Goal: Information Seeking & Learning: Check status

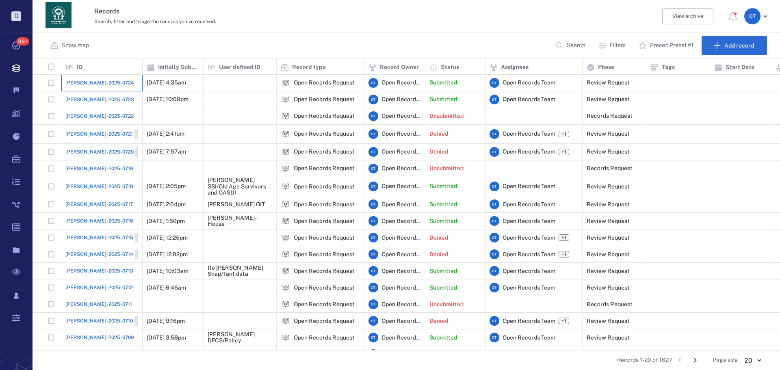
click at [99, 87] on div "[PERSON_NAME]-2025-0724" at bounding box center [101, 83] width 73 height 16
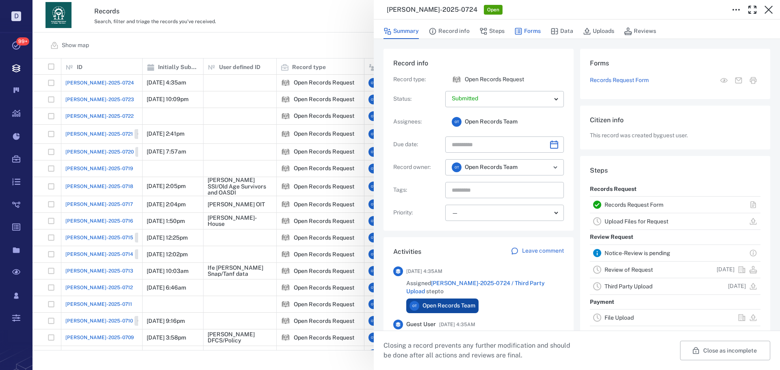
click at [527, 30] on button "Forms" at bounding box center [527, 31] width 26 height 15
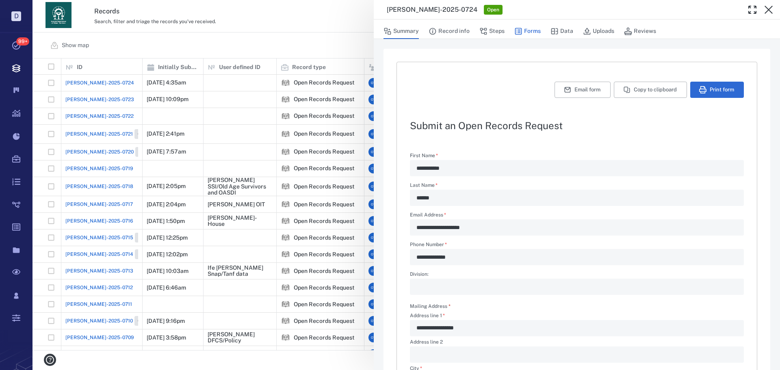
type textarea "*"
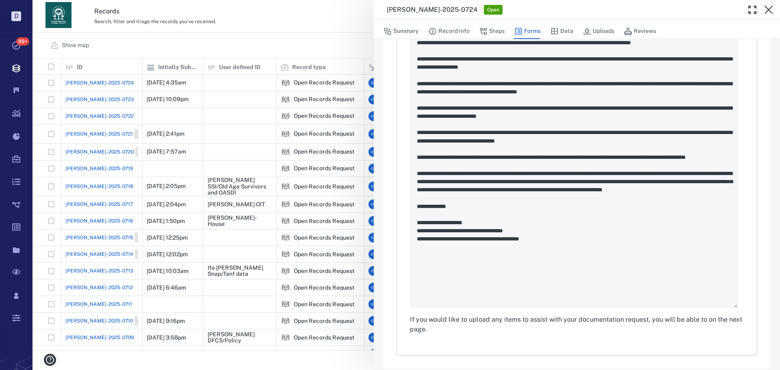
scroll to position [447, 0]
click at [282, 32] on div "**********" at bounding box center [405, 185] width 747 height 370
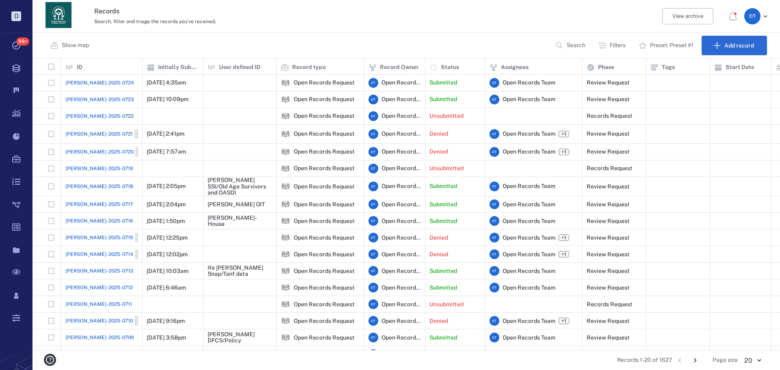
click at [94, 102] on span "[PERSON_NAME]-2025-0723" at bounding box center [99, 99] width 69 height 7
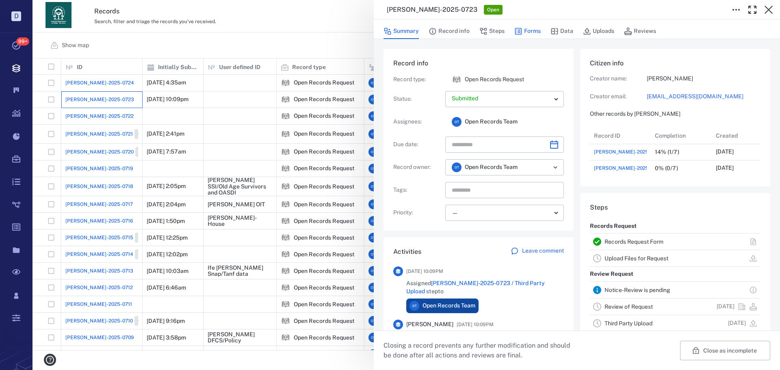
scroll to position [49, 161]
click at [533, 32] on button "Forms" at bounding box center [527, 31] width 26 height 15
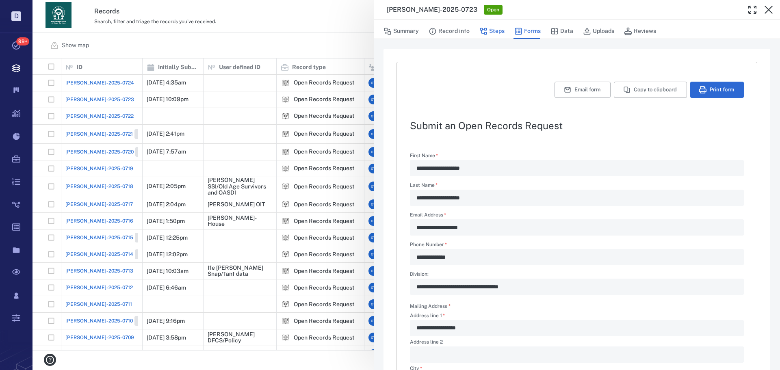
click at [492, 36] on button "Steps" at bounding box center [491, 31] width 25 height 15
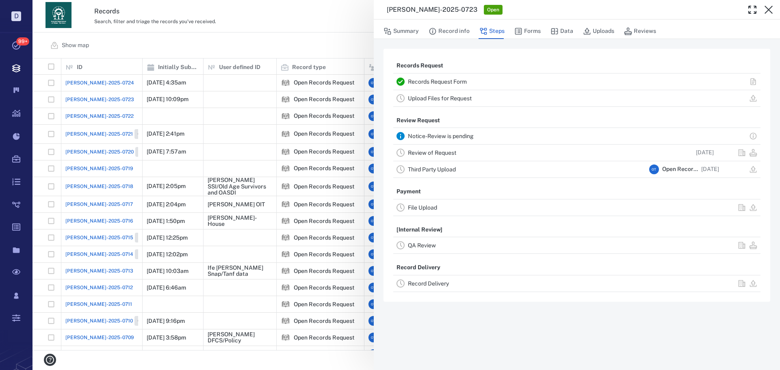
click at [435, 154] on link "Review of Request" at bounding box center [432, 152] width 48 height 6
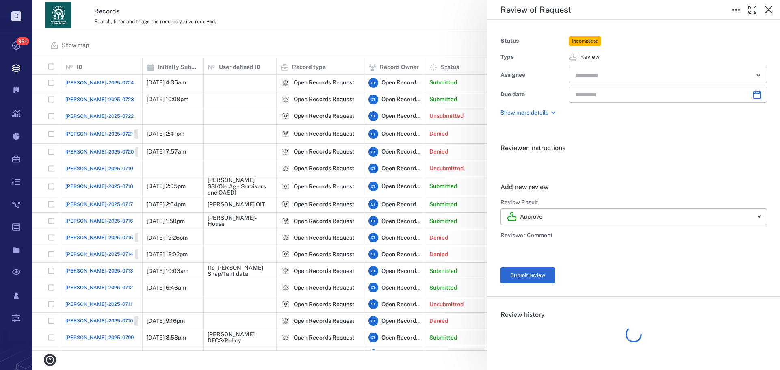
type input "**********"
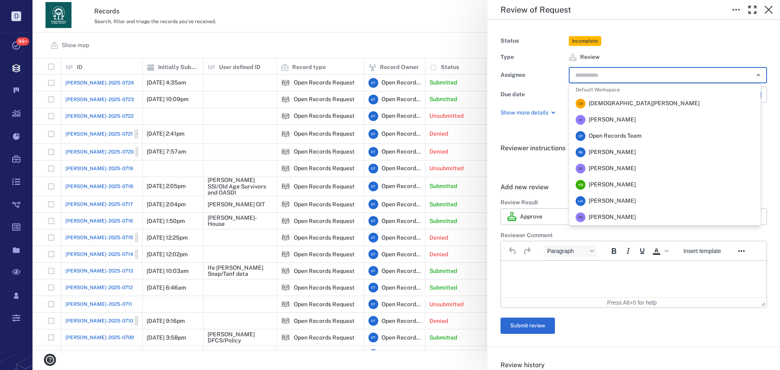
click at [604, 76] on input "text" at bounding box center [658, 74] width 168 height 11
click at [617, 152] on span "[PERSON_NAME]" at bounding box center [612, 152] width 47 height 8
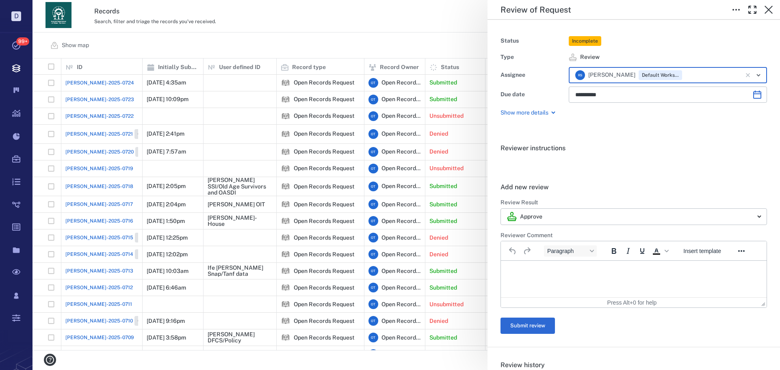
click at [375, 20] on div "**********" at bounding box center [405, 185] width 747 height 370
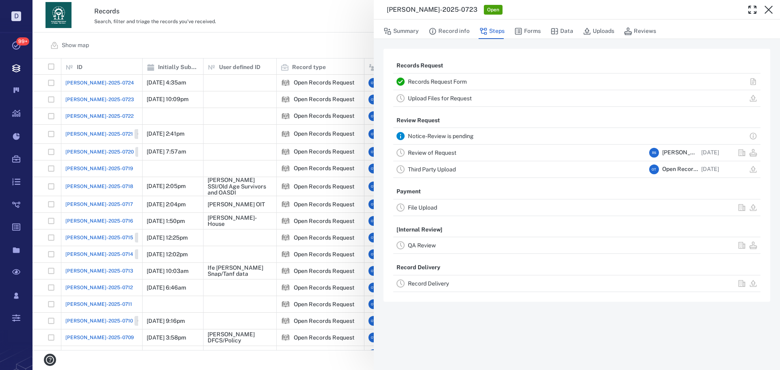
click at [369, 30] on div "[PERSON_NAME]-2025-0723 Open Summary Record info Steps Forms Data Uploads Revie…" at bounding box center [405, 185] width 747 height 370
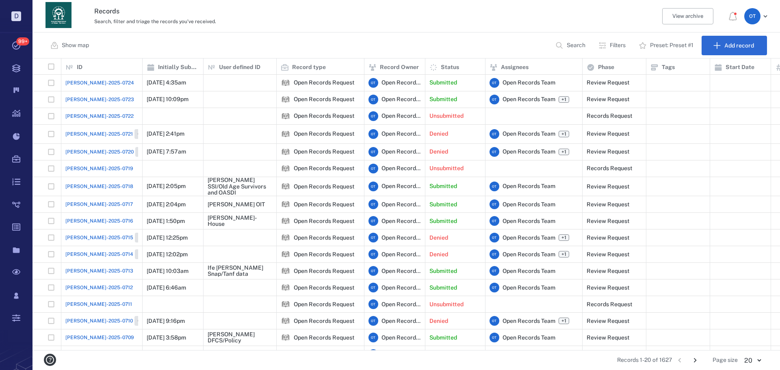
scroll to position [66, 0]
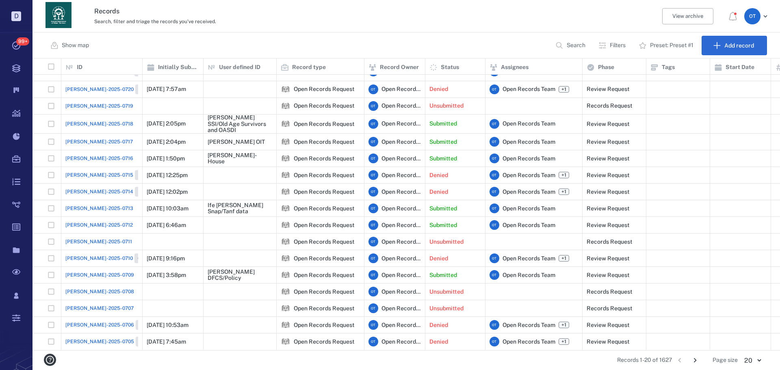
click at [97, 221] on span "[PERSON_NAME]-2025-0712" at bounding box center [98, 224] width 67 height 7
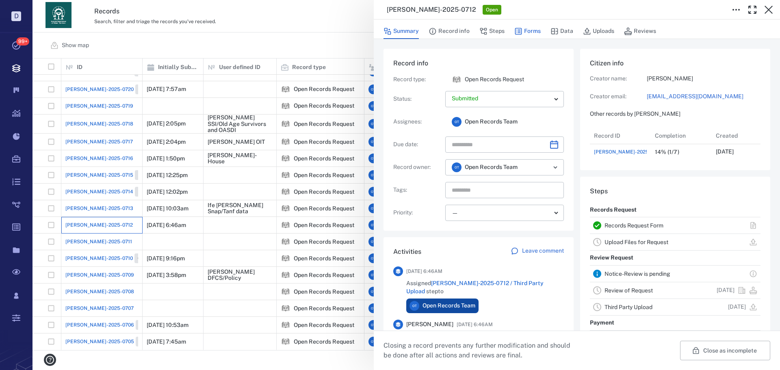
scroll to position [32, 161]
click at [524, 31] on button "Forms" at bounding box center [527, 31] width 26 height 15
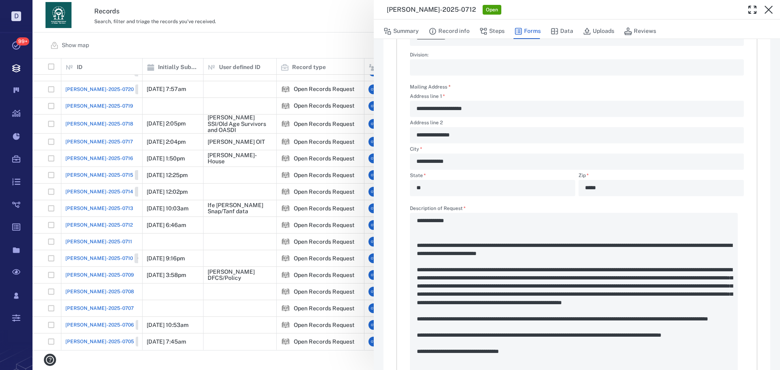
scroll to position [219, 0]
click at [460, 33] on button "Record info" at bounding box center [449, 31] width 41 height 15
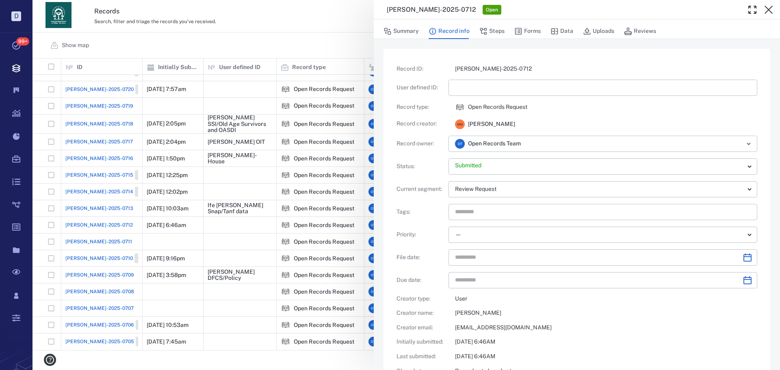
click at [478, 122] on span "[PERSON_NAME]" at bounding box center [491, 124] width 47 height 8
drag, startPoint x: 478, startPoint y: 122, endPoint x: 530, endPoint y: 122, distance: 52.4
click at [515, 121] on span "[PERSON_NAME]" at bounding box center [491, 124] width 47 height 8
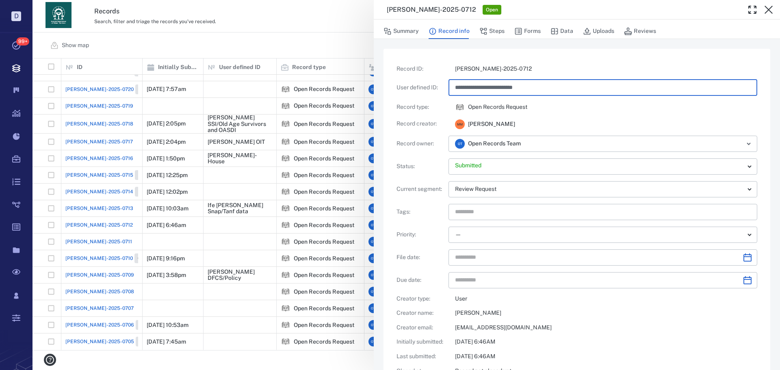
type input "**********"
click at [554, 66] on p "[PERSON_NAME]-2025-0712" at bounding box center [606, 69] width 302 height 8
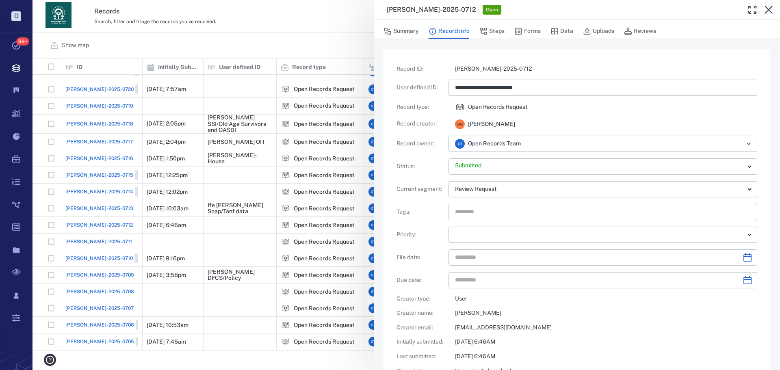
click at [555, 75] on div "**********" at bounding box center [576, 238] width 361 height 347
click at [556, 80] on div "**********" at bounding box center [602, 88] width 309 height 16
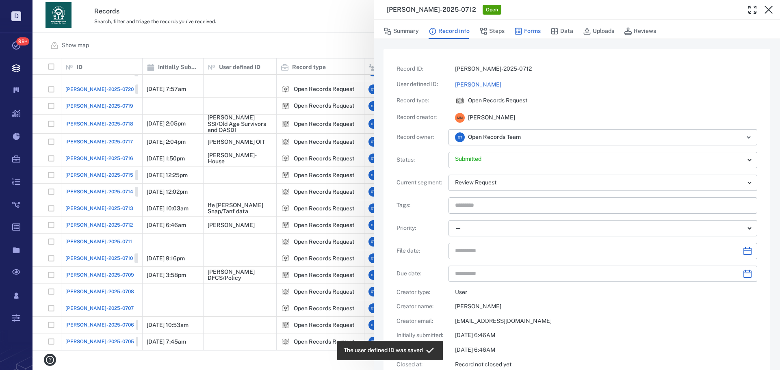
click at [523, 32] on button "Forms" at bounding box center [527, 31] width 26 height 15
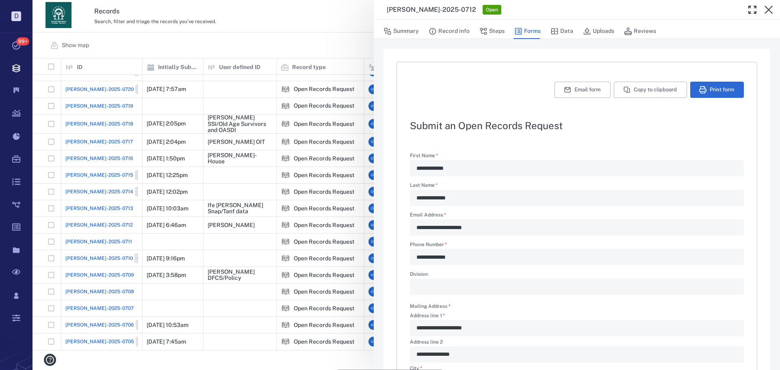
type textarea "*"
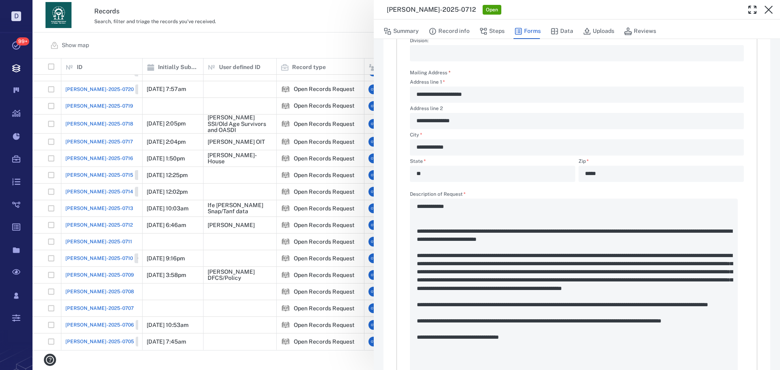
scroll to position [339, 0]
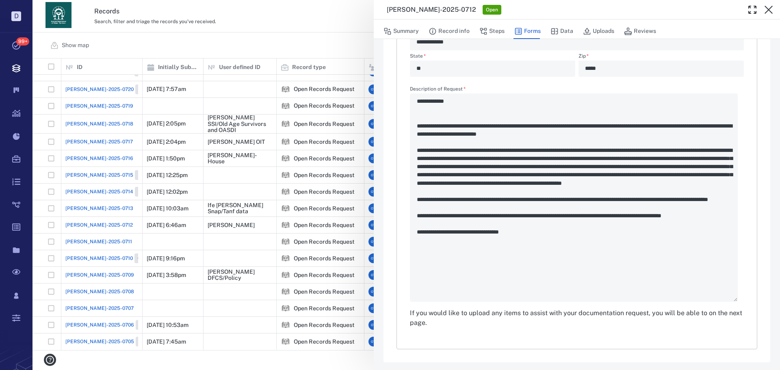
drag, startPoint x: 226, startPoint y: 104, endPoint x: 207, endPoint y: 96, distance: 21.1
click at [227, 106] on div "**********" at bounding box center [405, 185] width 747 height 370
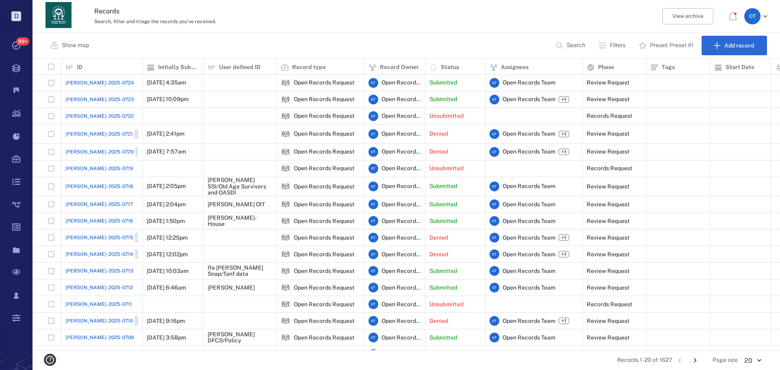
click at [95, 103] on span "[PERSON_NAME]-2025-0723" at bounding box center [99, 99] width 69 height 7
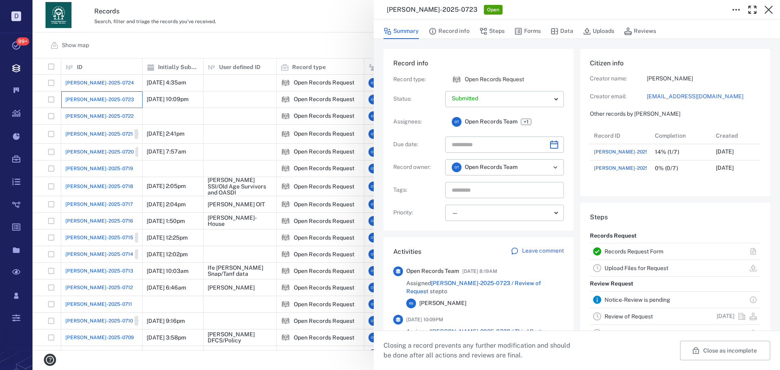
scroll to position [49, 161]
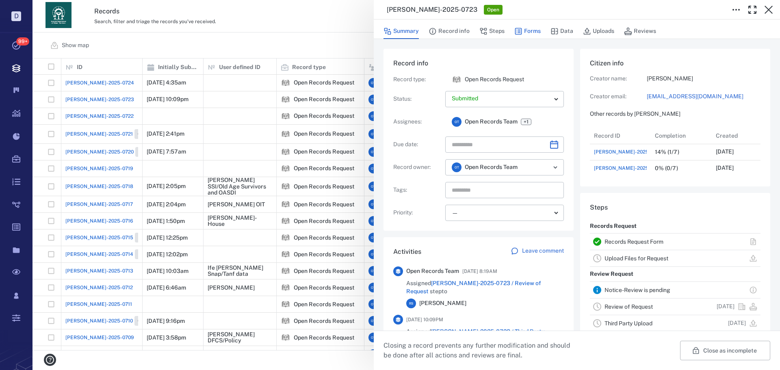
click at [534, 38] on button "Forms" at bounding box center [527, 31] width 26 height 15
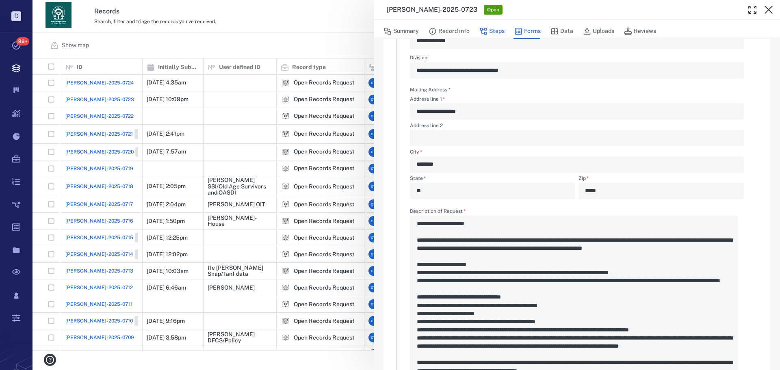
scroll to position [203, 0]
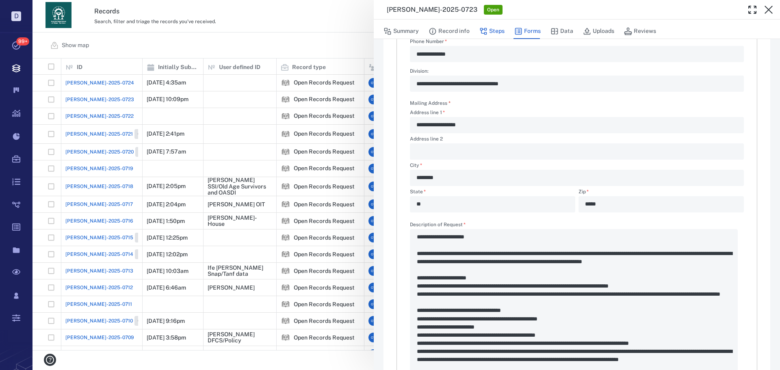
click at [487, 24] on button "Steps" at bounding box center [491, 31] width 25 height 15
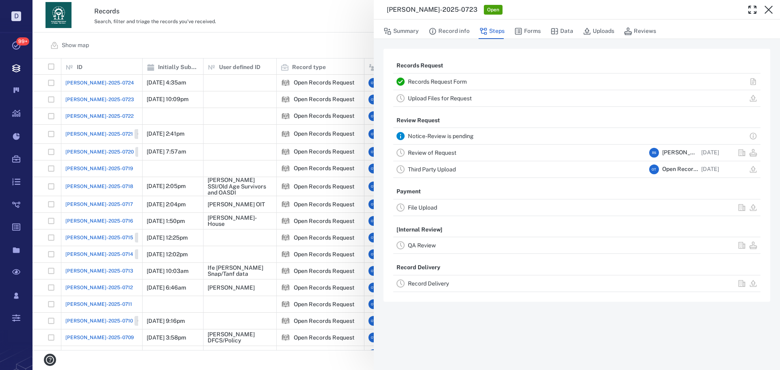
click at [443, 155] on link "Review of Request" at bounding box center [432, 152] width 48 height 6
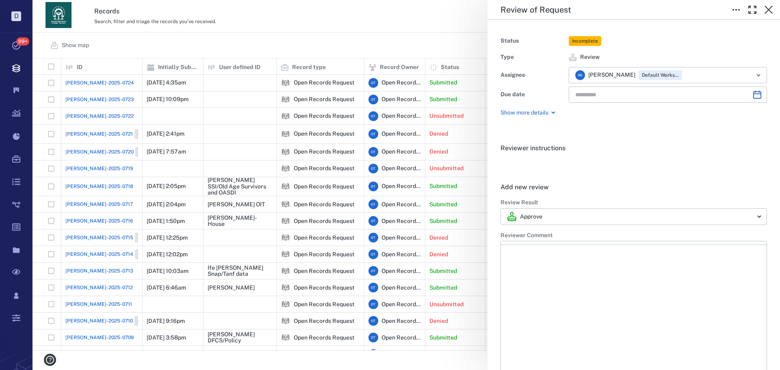
type input "**********"
click at [344, 30] on div "**********" at bounding box center [405, 185] width 747 height 370
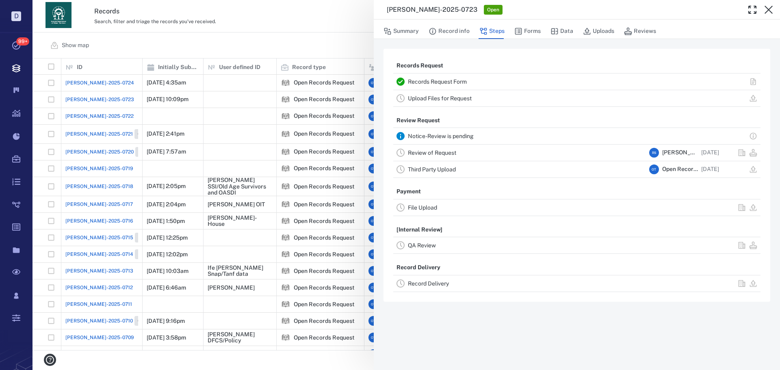
click at [330, 31] on div "[PERSON_NAME]-2025-0723 Open Summary Record info Steps Forms Data Uploads Revie…" at bounding box center [405, 185] width 747 height 370
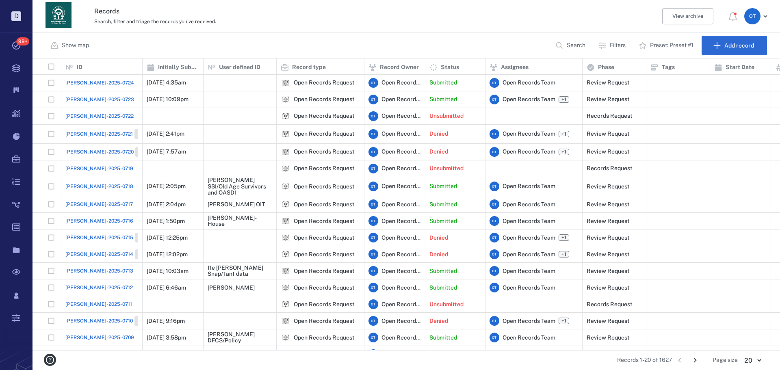
scroll to position [66, 0]
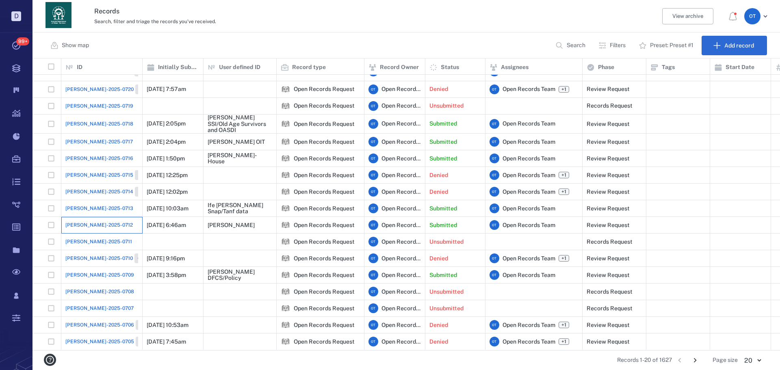
click at [71, 217] on div "[PERSON_NAME]-2025-0712" at bounding box center [101, 225] width 73 height 16
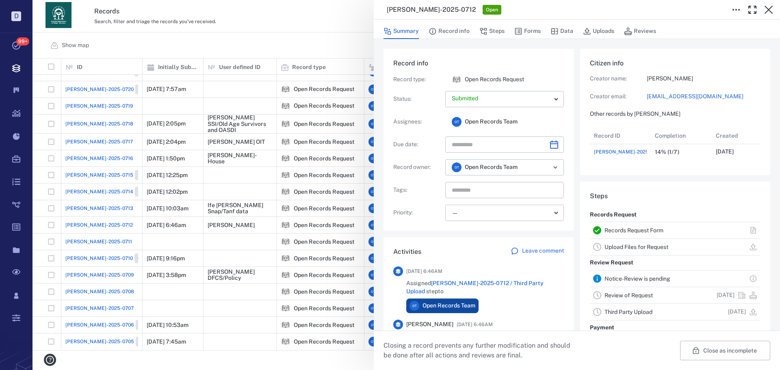
scroll to position [32, 161]
drag, startPoint x: 311, startPoint y: 84, endPoint x: 169, endPoint y: 108, distance: 143.8
click at [311, 84] on div "[PERSON_NAME]-2025-0712 Open Summary Record info Steps Forms Data Uploads Revie…" at bounding box center [405, 185] width 747 height 370
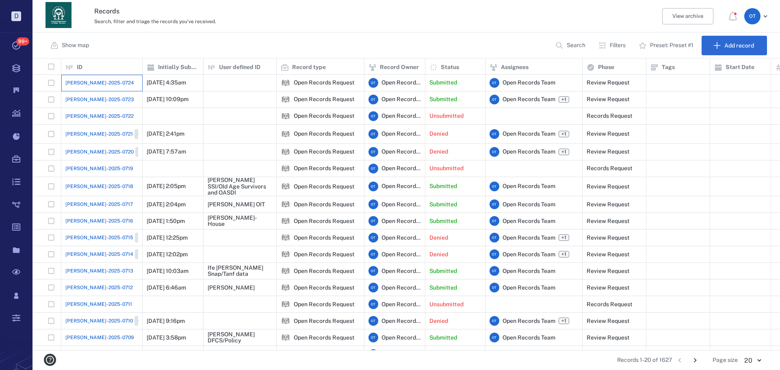
click at [102, 77] on div "[PERSON_NAME]-2025-0724" at bounding box center [101, 83] width 73 height 16
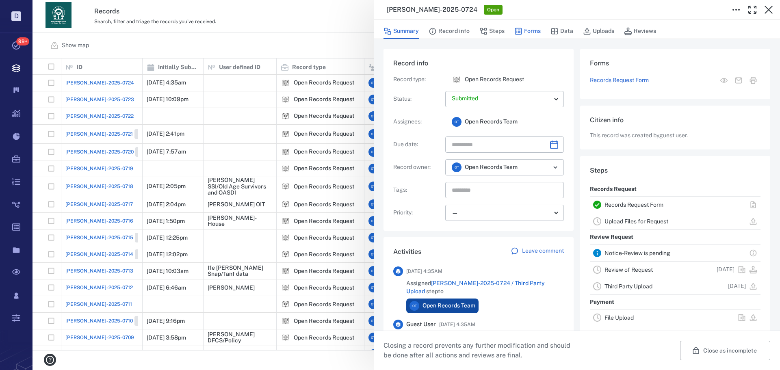
click at [538, 31] on button "Forms" at bounding box center [527, 31] width 26 height 15
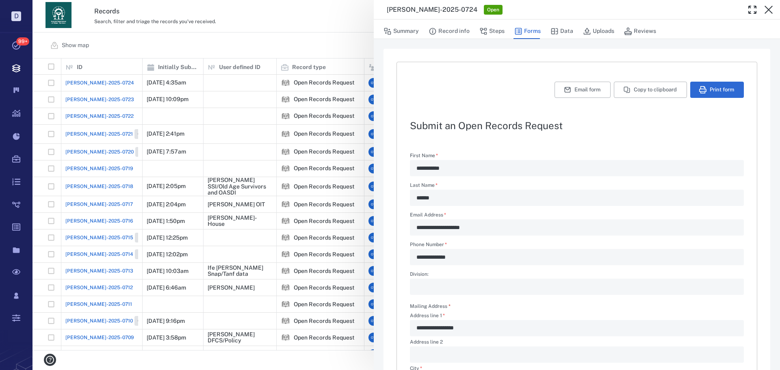
click at [476, 38] on div "Summary Record info Steps Forms Data Uploads Reviews" at bounding box center [576, 31] width 387 height 16
click at [481, 30] on icon "button" at bounding box center [483, 31] width 7 height 7
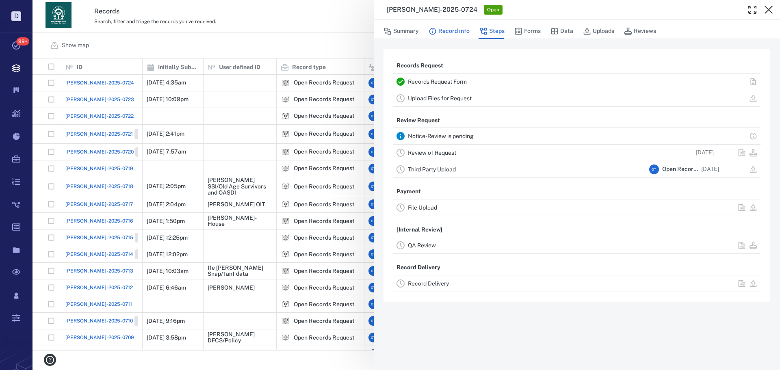
click at [457, 34] on button "Record info" at bounding box center [449, 31] width 41 height 15
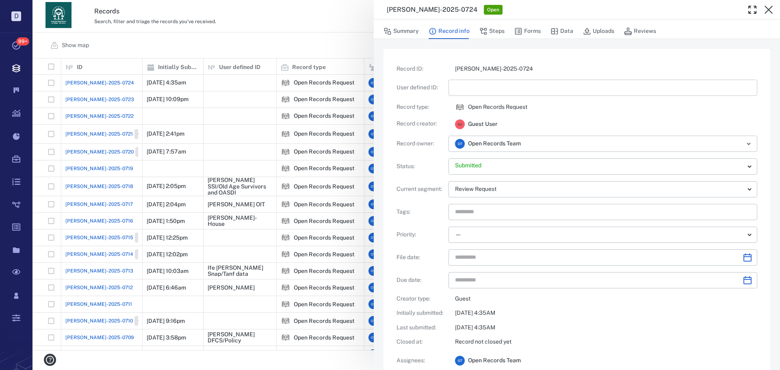
click at [467, 88] on input "text" at bounding box center [603, 88] width 296 height 16
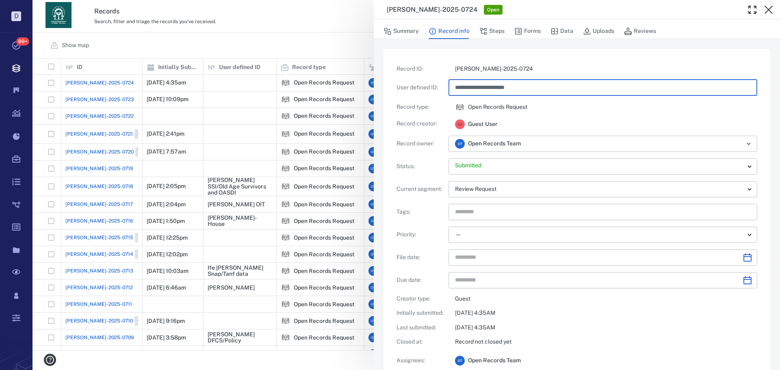
click at [649, 119] on div "G U Guest User" at bounding box center [602, 124] width 309 height 11
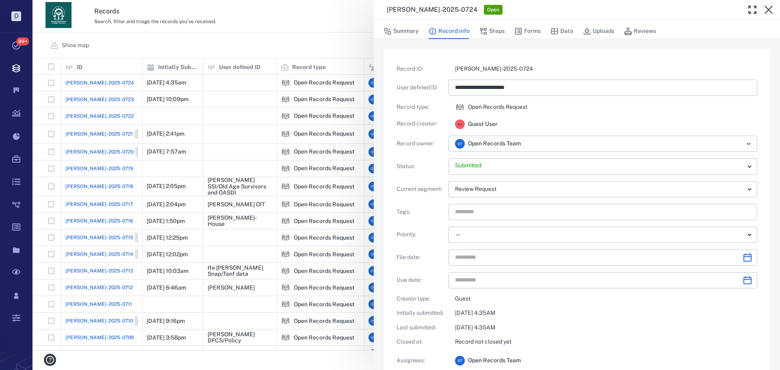
type input "**********"
click at [532, 20] on div "Summary Record info Steps Forms Data Uploads Reviews" at bounding box center [577, 28] width 406 height 19
click at [529, 30] on button "Forms" at bounding box center [527, 31] width 26 height 15
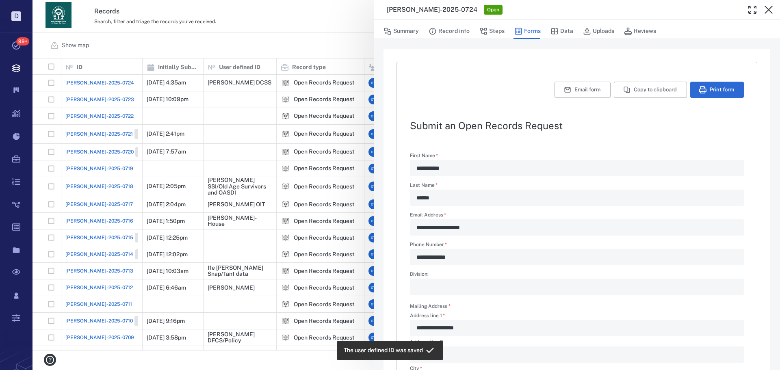
type textarea "*"
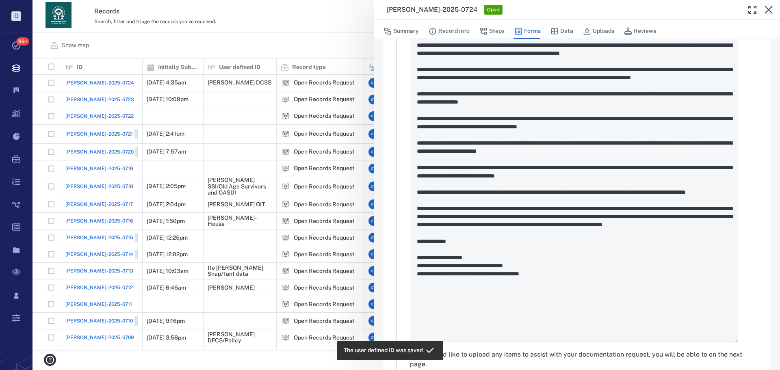
scroll to position [366, 0]
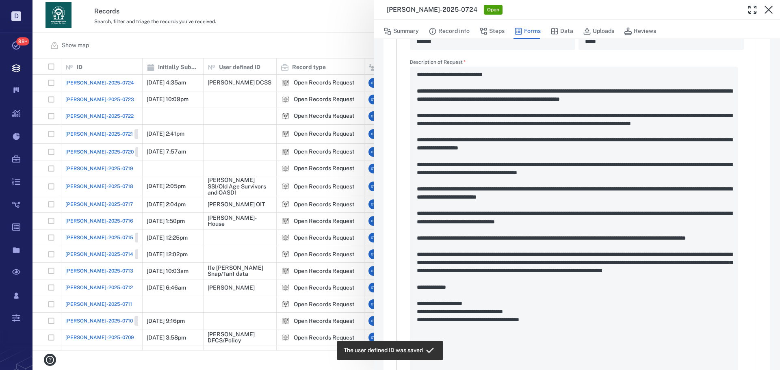
drag, startPoint x: 296, startPoint y: 107, endPoint x: 69, endPoint y: 281, distance: 286.0
click at [296, 108] on div "**********" at bounding box center [405, 185] width 747 height 370
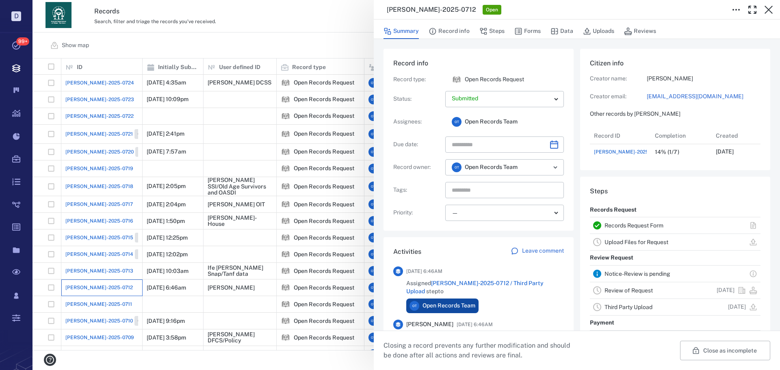
scroll to position [32, 161]
drag, startPoint x: 528, startPoint y: 24, endPoint x: 533, endPoint y: 29, distance: 6.9
click at [528, 24] on button "Forms" at bounding box center [527, 31] width 26 height 15
click at [532, 29] on button "Forms" at bounding box center [527, 31] width 26 height 15
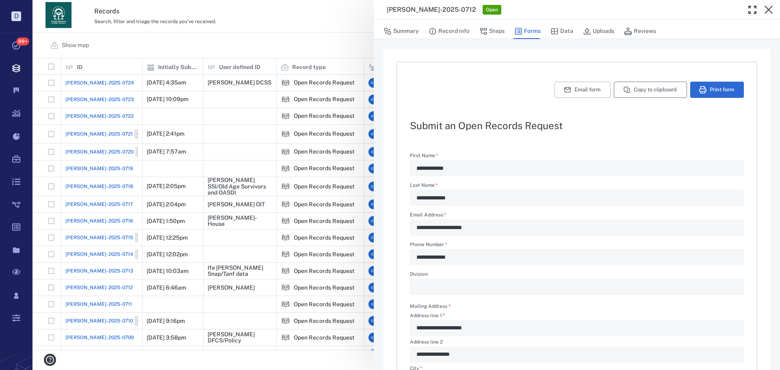
click at [632, 90] on button "Copy to clipboard" at bounding box center [650, 90] width 73 height 16
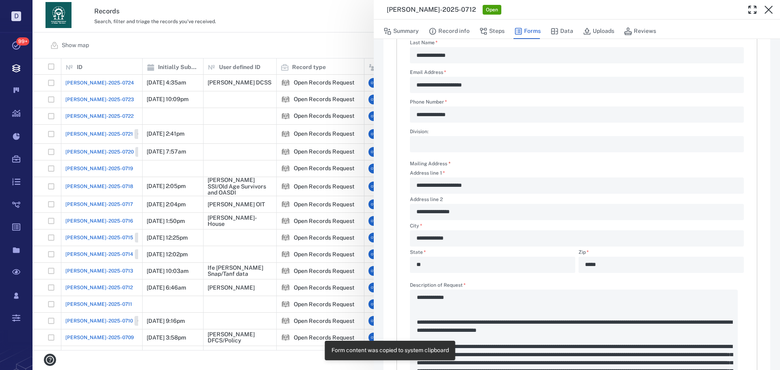
scroll to position [284, 0]
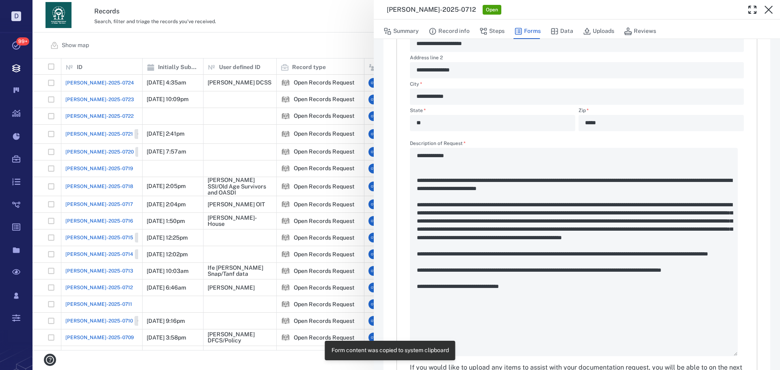
click at [318, 48] on div "**********" at bounding box center [405, 185] width 747 height 370
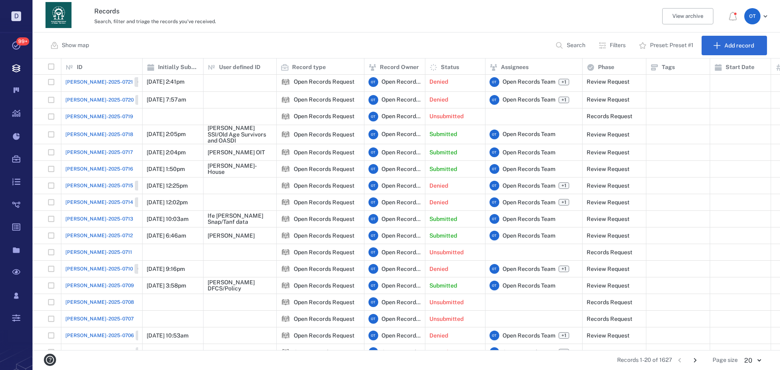
scroll to position [66, 0]
